Goal: Share content

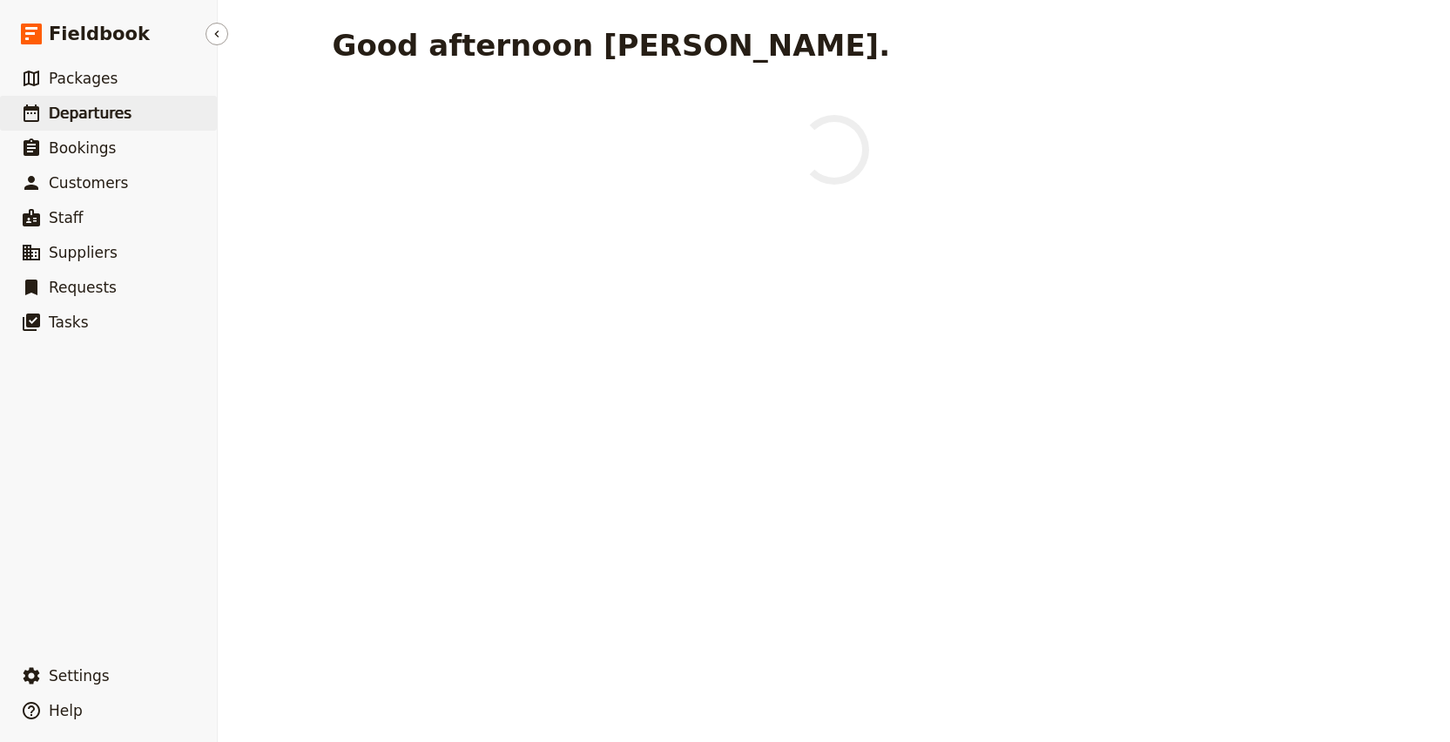
click at [145, 116] on link "​ Departures" at bounding box center [108, 113] width 217 height 35
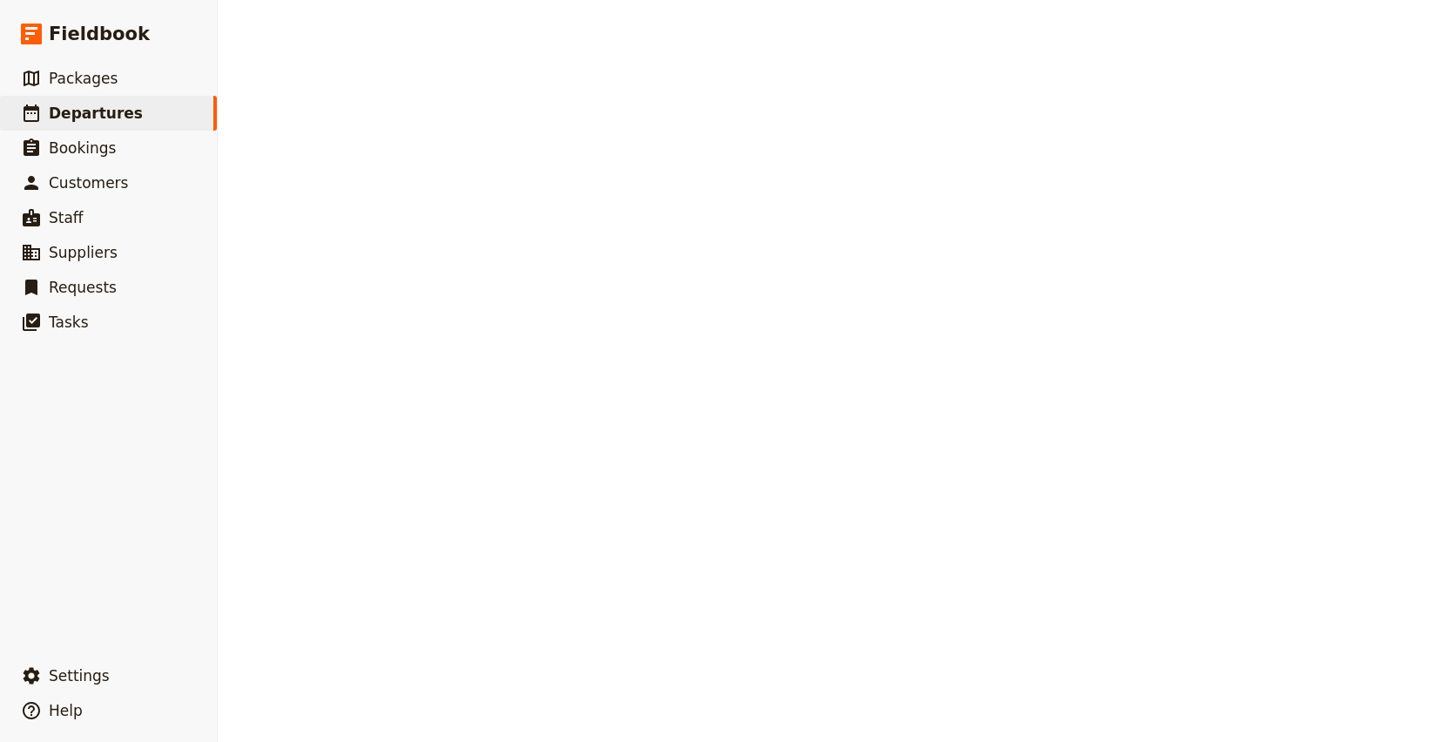
select select "CREATED_AT"
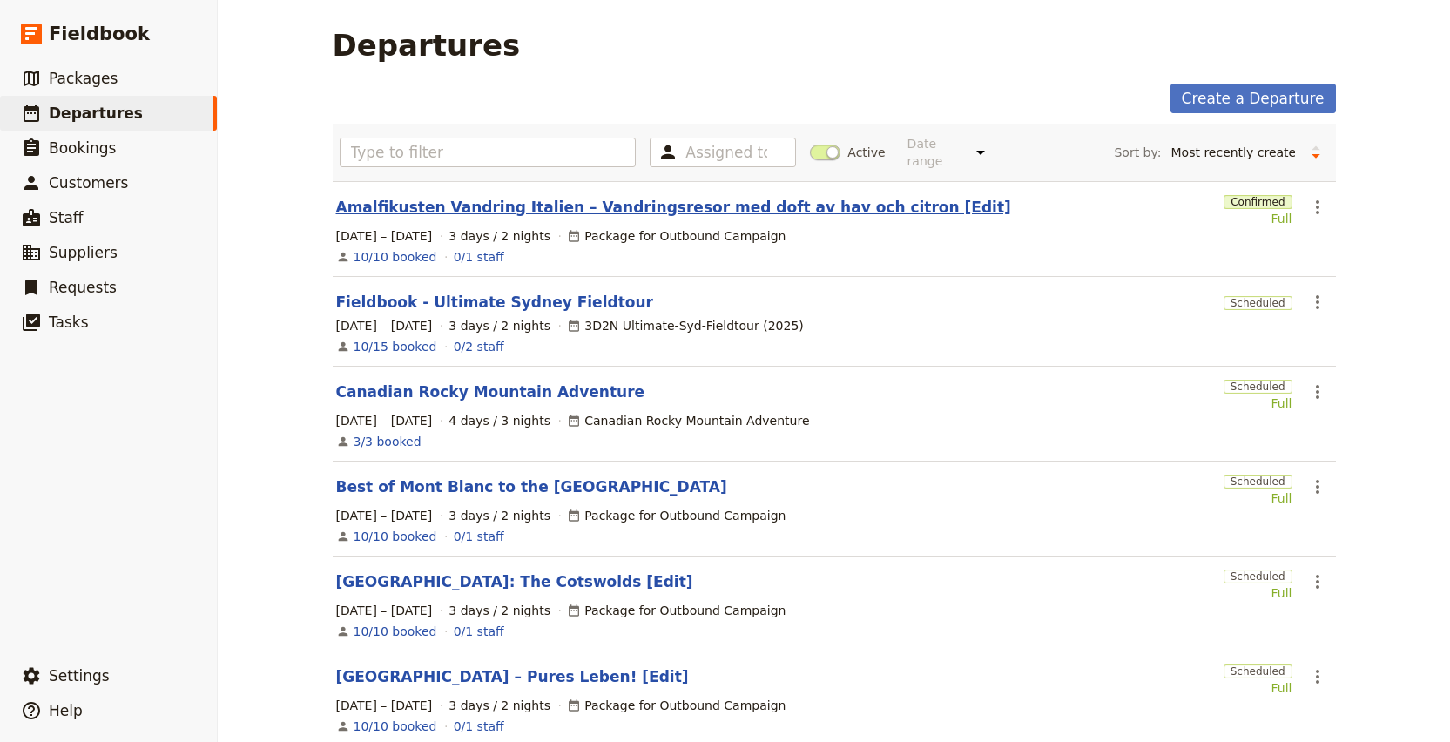
click at [474, 197] on link "Amalfikusten Vandring Italien – Vandringsresor med doft av hav och citron [Edit]" at bounding box center [673, 207] width 675 height 21
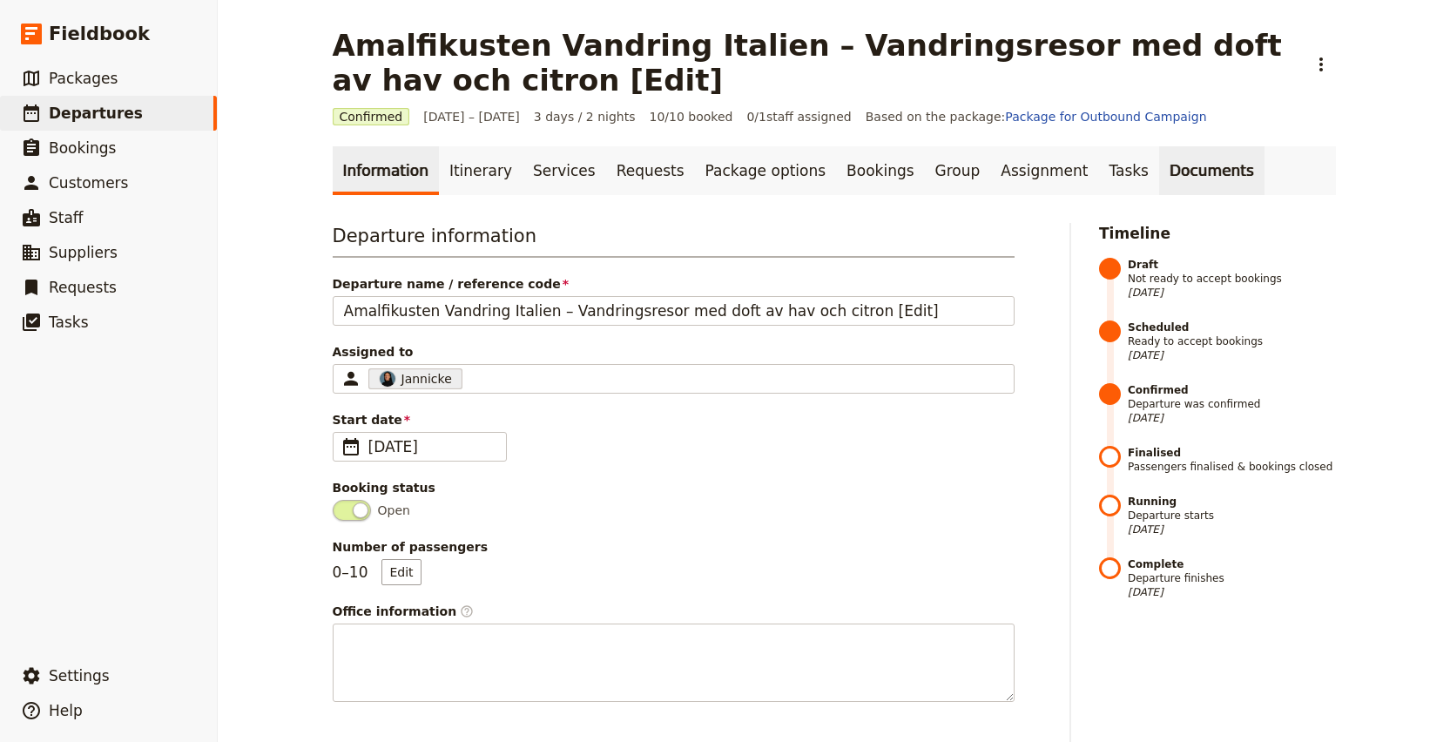
click at [1159, 171] on link "Documents" at bounding box center [1211, 170] width 105 height 49
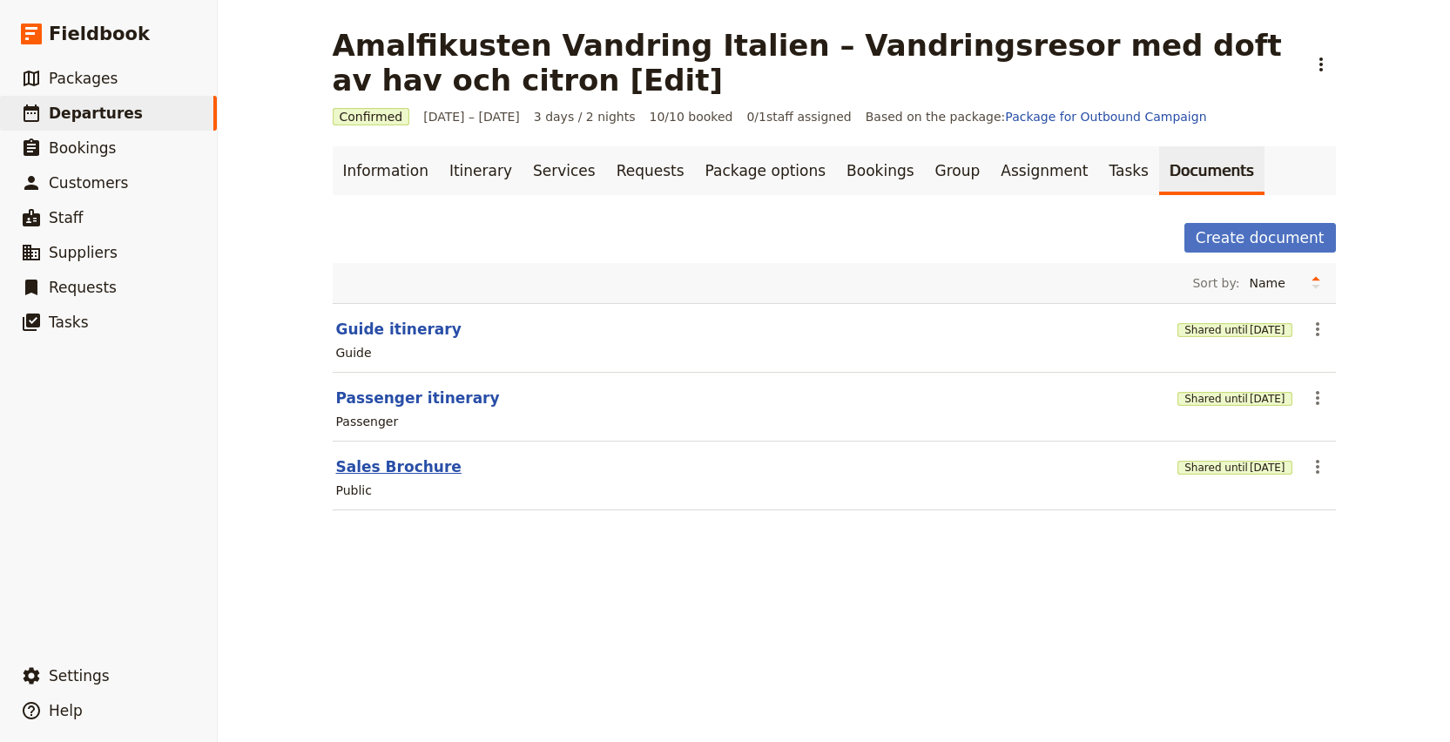
click at [380, 468] on button "Sales Brochure" at bounding box center [398, 466] width 125 height 21
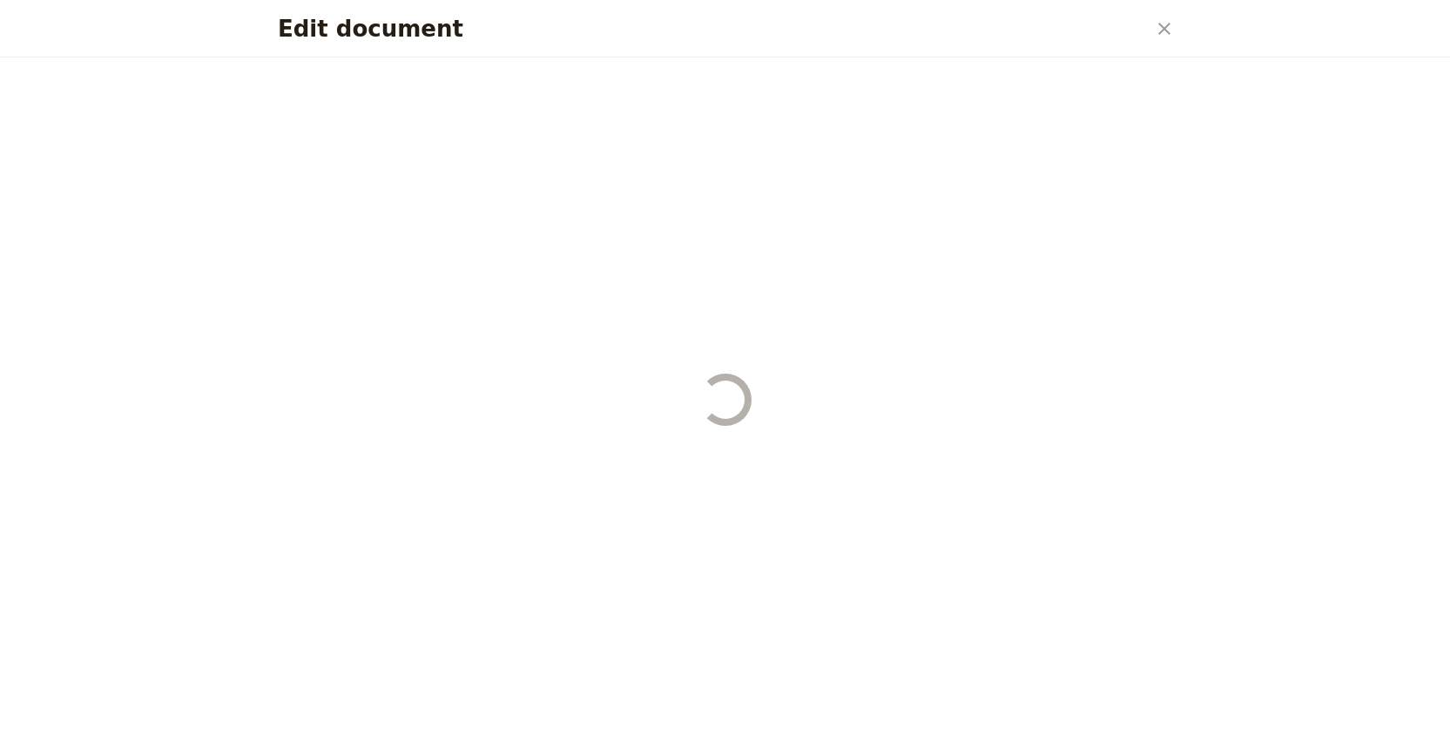
select select "DEFAULT"
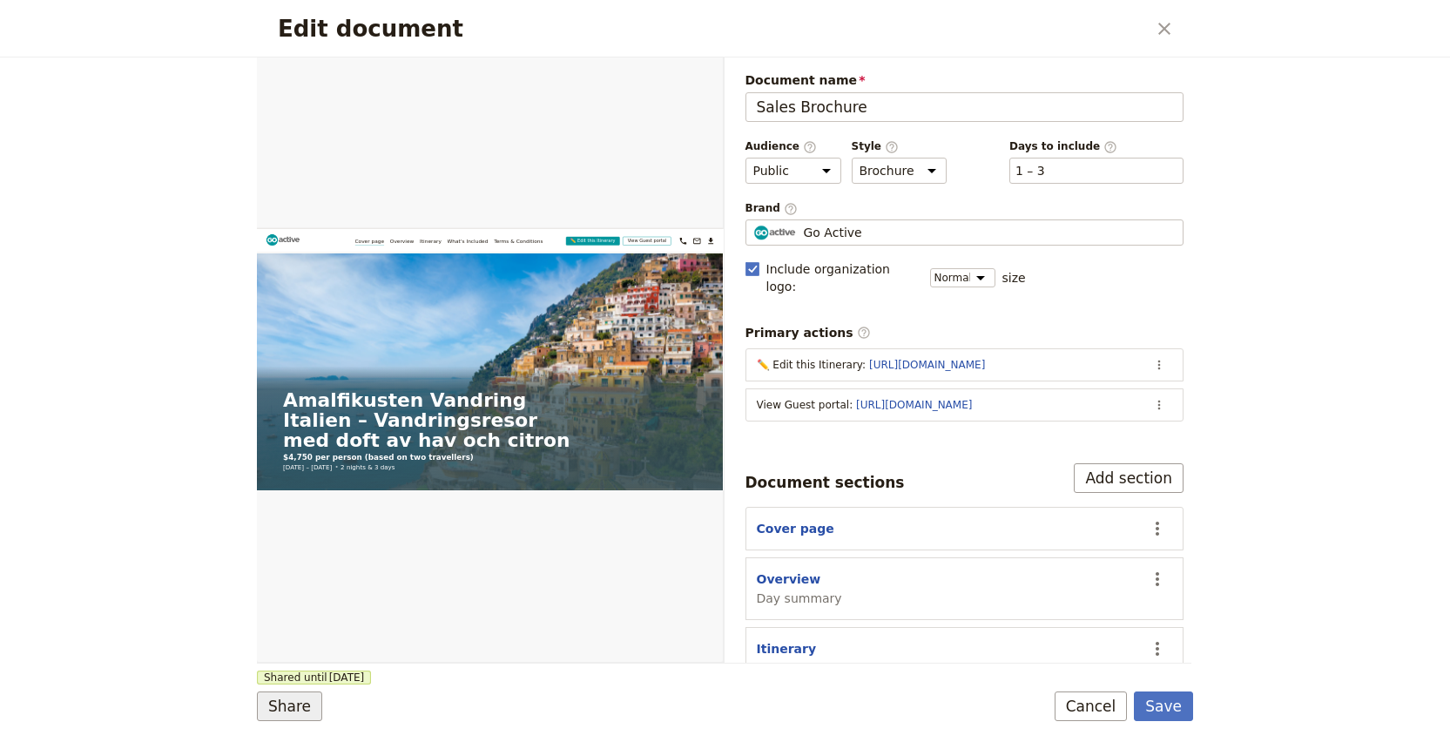
click at [301, 710] on button "Share" at bounding box center [289, 706] width 65 height 30
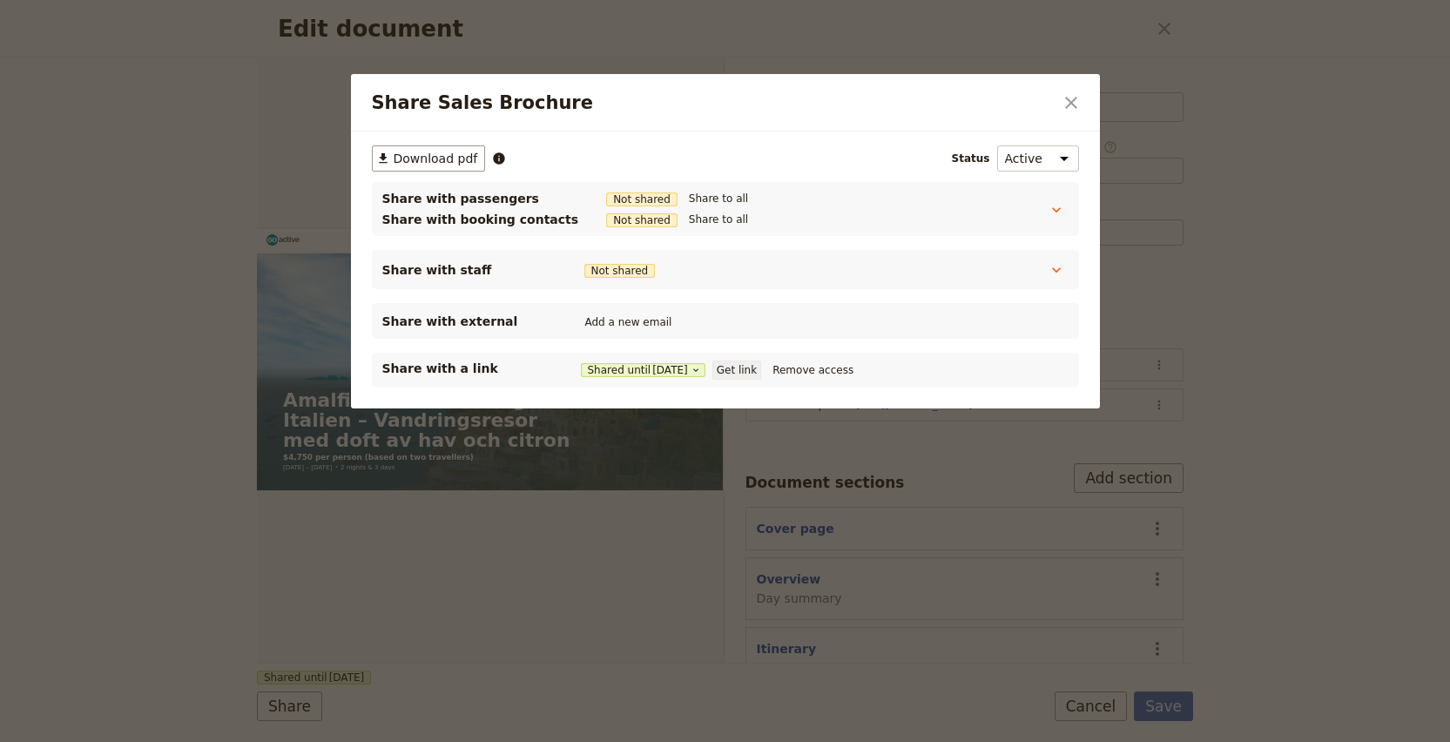
click at [751, 371] on button "Get link" at bounding box center [736, 369] width 49 height 19
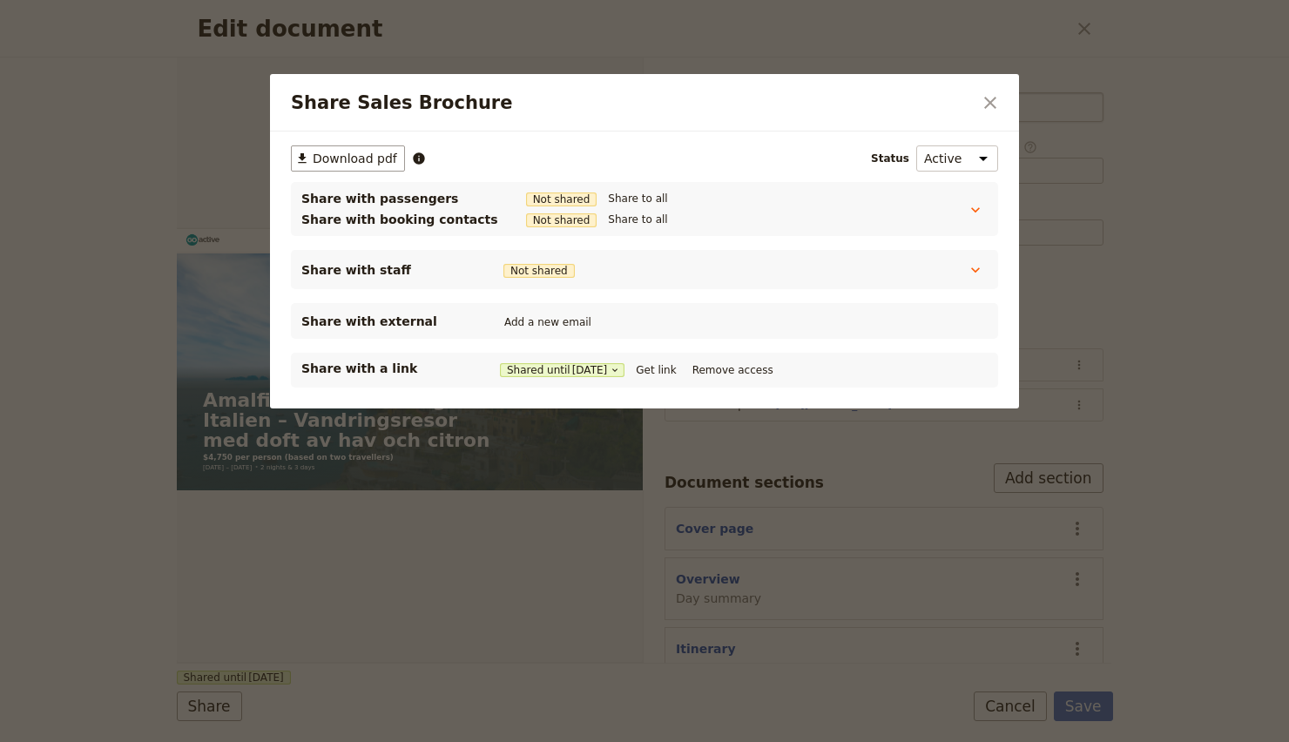
drag, startPoint x: 990, startPoint y: 100, endPoint x: 1004, endPoint y: 113, distance: 19.1
click at [991, 100] on icon "Close dialog" at bounding box center [989, 102] width 21 height 21
